Goal: Navigation & Orientation: Find specific page/section

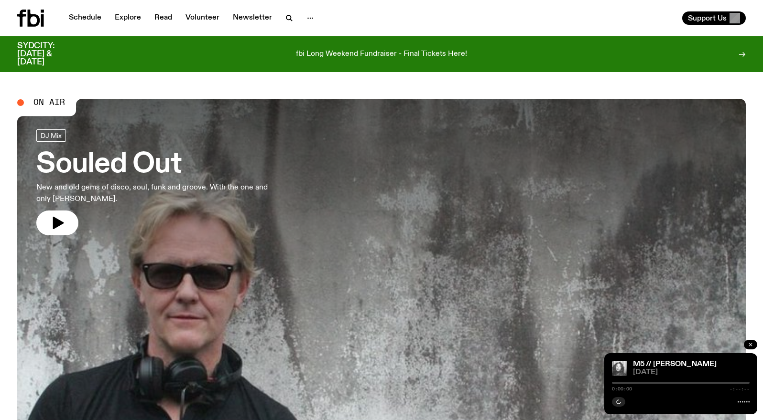
click at [750, 345] on icon "button" at bounding box center [750, 345] width 3 height 3
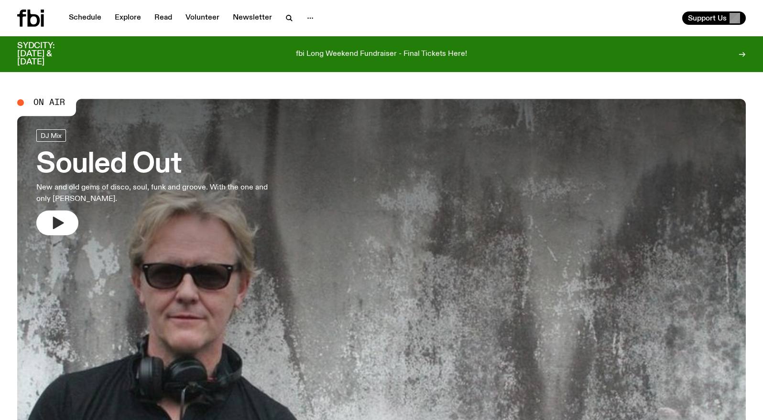
click at [56, 217] on icon "button" at bounding box center [57, 222] width 15 height 15
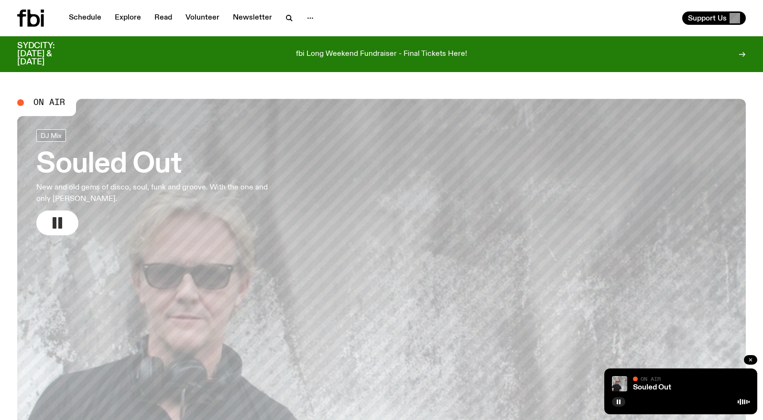
click at [753, 361] on button "button" at bounding box center [749, 360] width 13 height 10
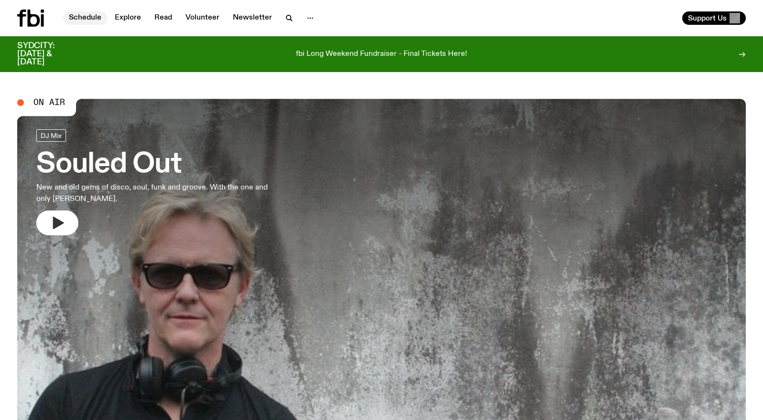
click at [86, 13] on link "Schedule" at bounding box center [85, 17] width 44 height 13
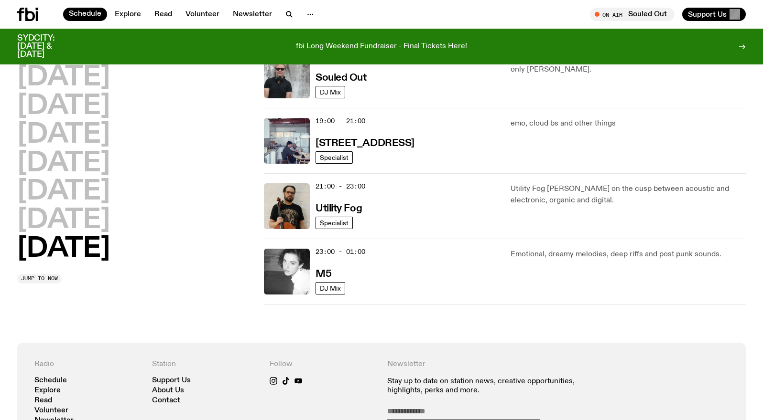
scroll to position [513, 0]
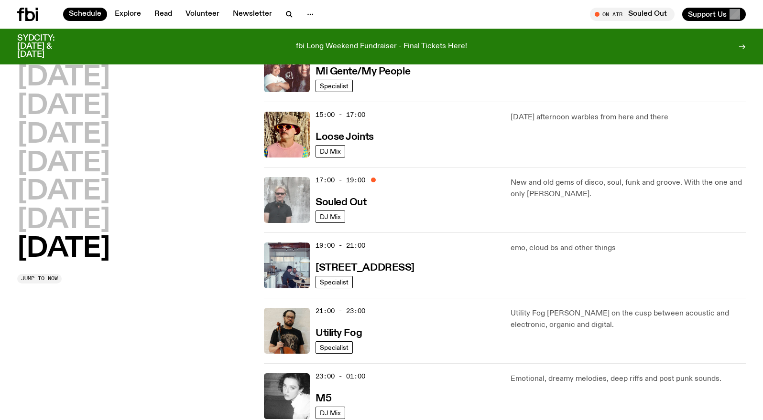
click at [286, 185] on img at bounding box center [287, 200] width 46 height 46
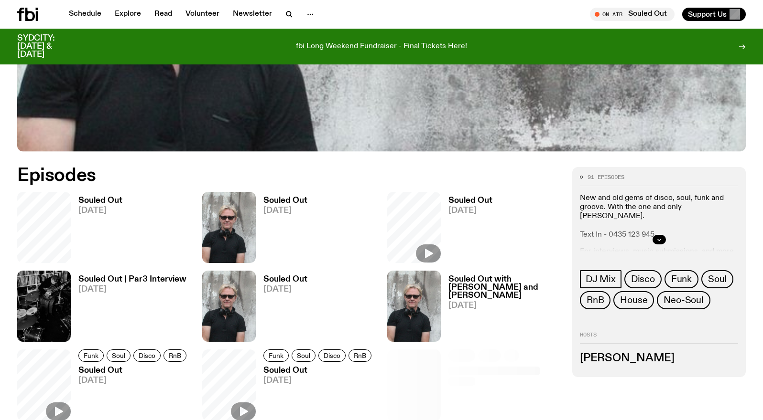
scroll to position [385, 0]
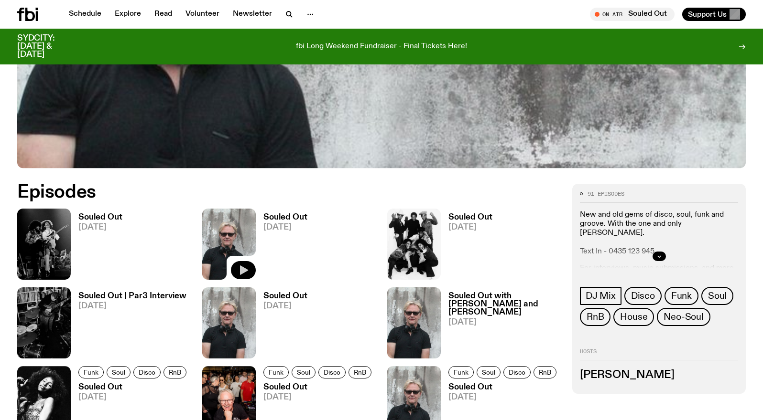
click at [243, 270] on icon "button" at bounding box center [244, 271] width 8 height 10
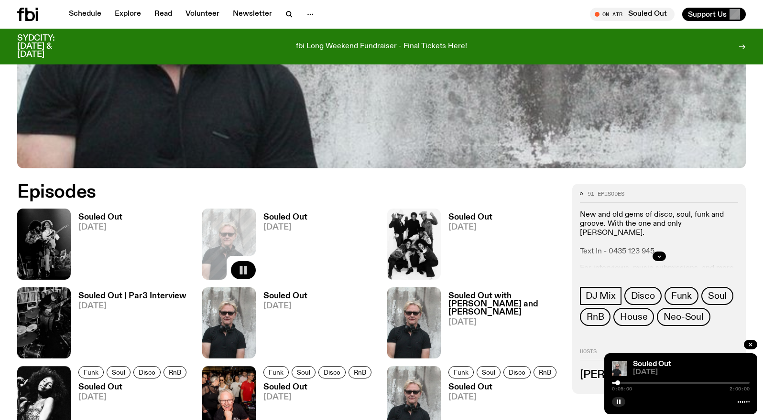
click at [617, 385] on div at bounding box center [617, 383] width 5 height 5
